Goal: Find specific page/section: Find specific page/section

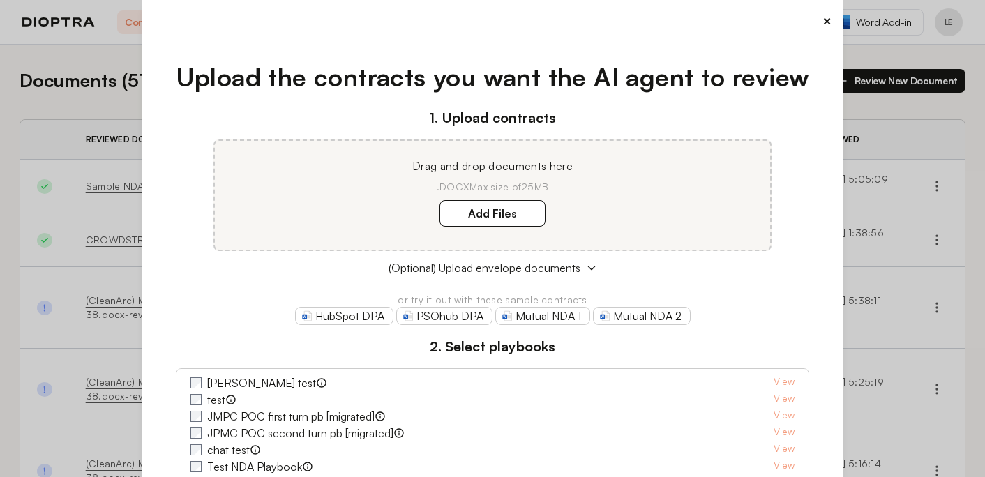
click at [829, 20] on button "×" at bounding box center [826, 21] width 9 height 20
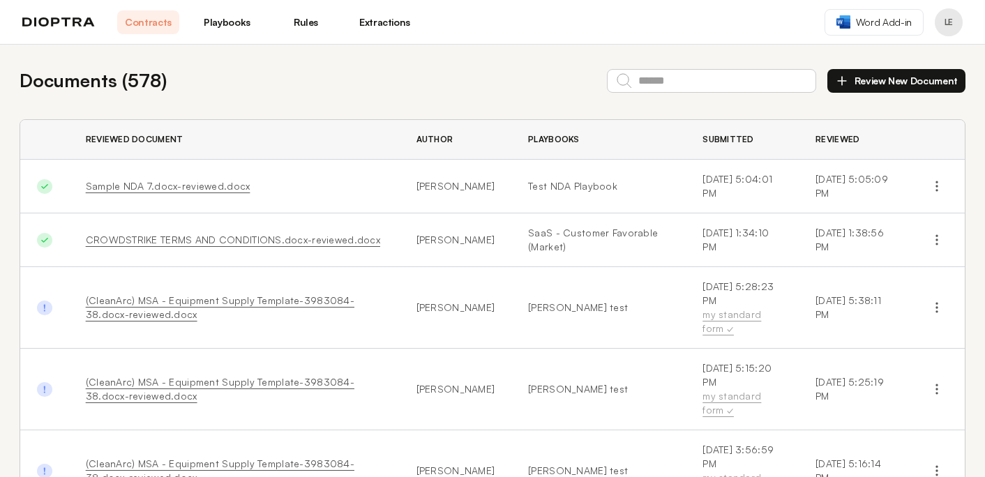
click at [238, 20] on link "Playbooks" at bounding box center [227, 22] width 62 height 24
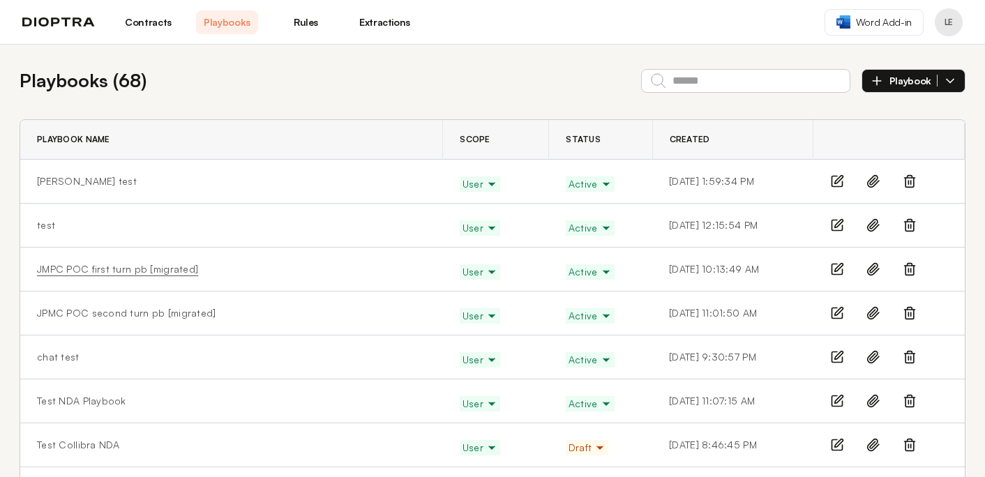
click at [122, 271] on link "JMPC POC first turn pb [migrated]" at bounding box center [117, 269] width 161 height 14
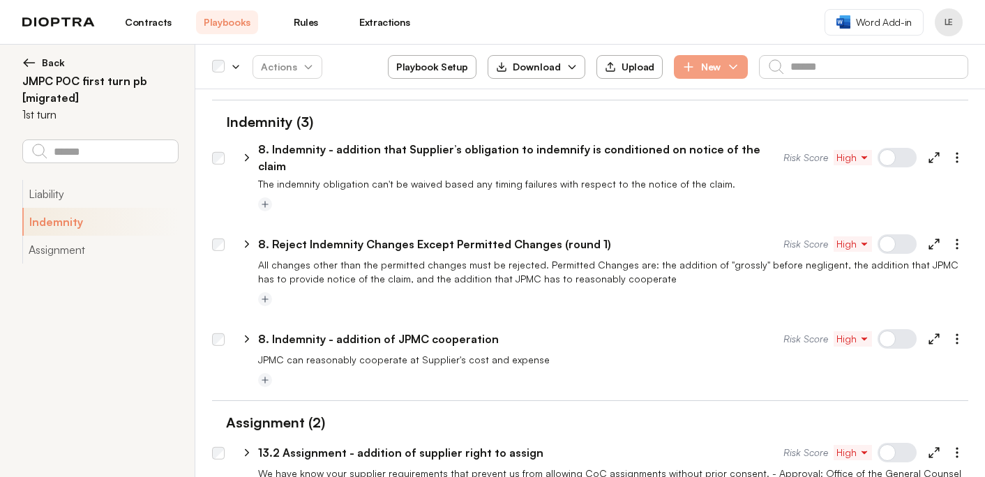
scroll to position [301, 0]
